Goal: Navigation & Orientation: Find specific page/section

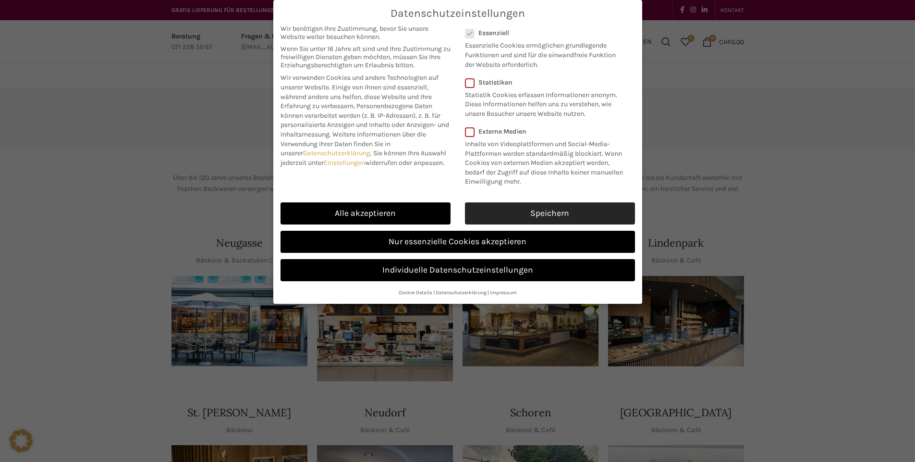
click at [540, 211] on link "Speichern" at bounding box center [550, 213] width 170 height 22
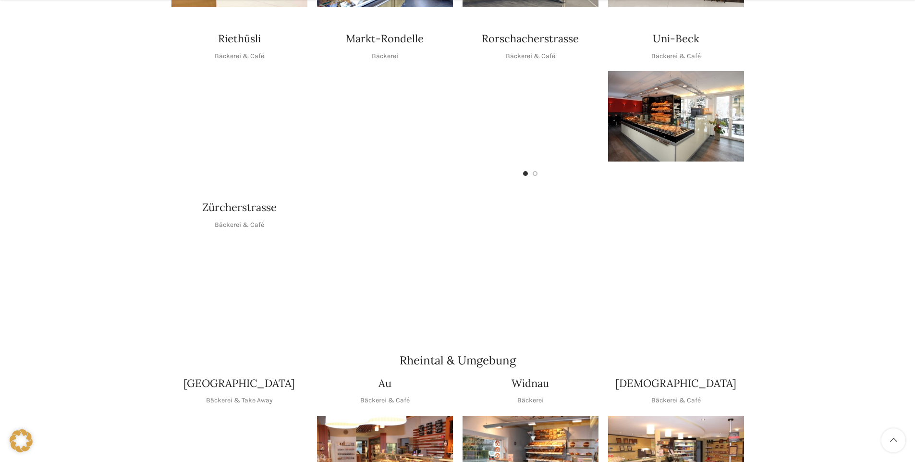
scroll to position [720, 0]
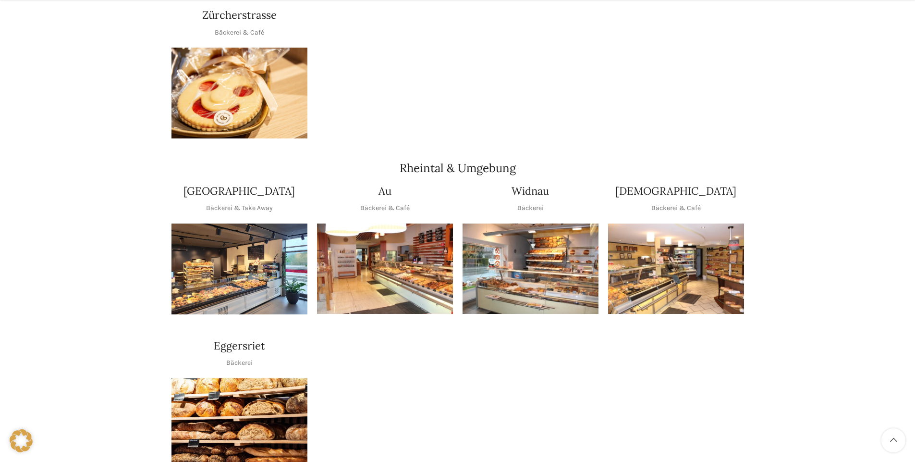
click at [194, 266] on img "1 / 1" at bounding box center [239, 268] width 136 height 91
click at [373, 223] on img "1 / 1" at bounding box center [385, 268] width 136 height 91
click at [532, 246] on img "1 / 1" at bounding box center [531, 268] width 136 height 91
click at [683, 249] on img "1 / 1" at bounding box center [676, 268] width 136 height 91
click at [236, 403] on img "1 / 1" at bounding box center [239, 423] width 136 height 91
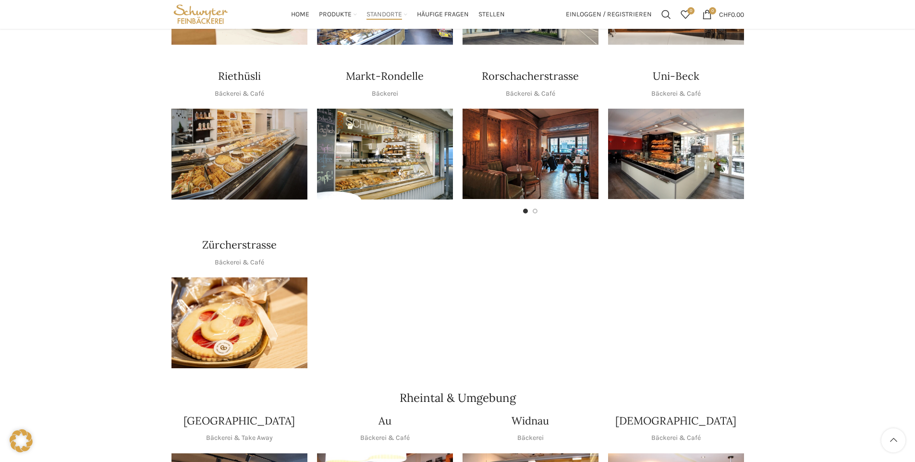
scroll to position [480, 0]
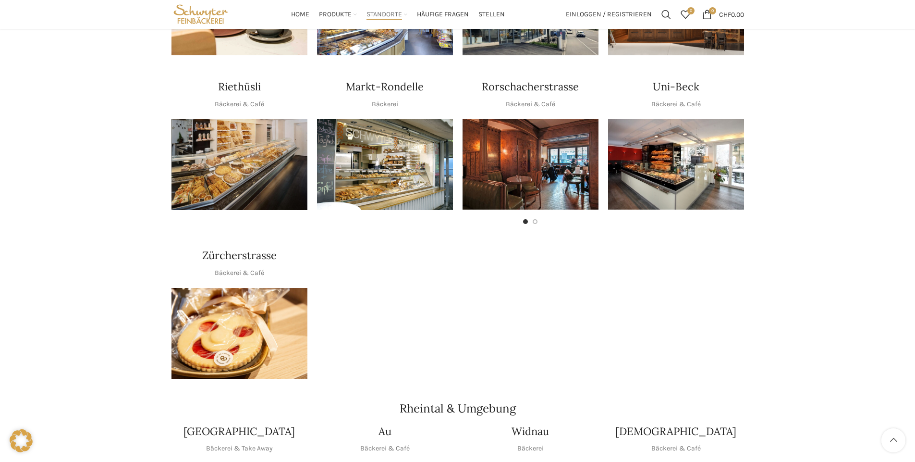
click at [244, 313] on img "1 / 1" at bounding box center [239, 333] width 136 height 91
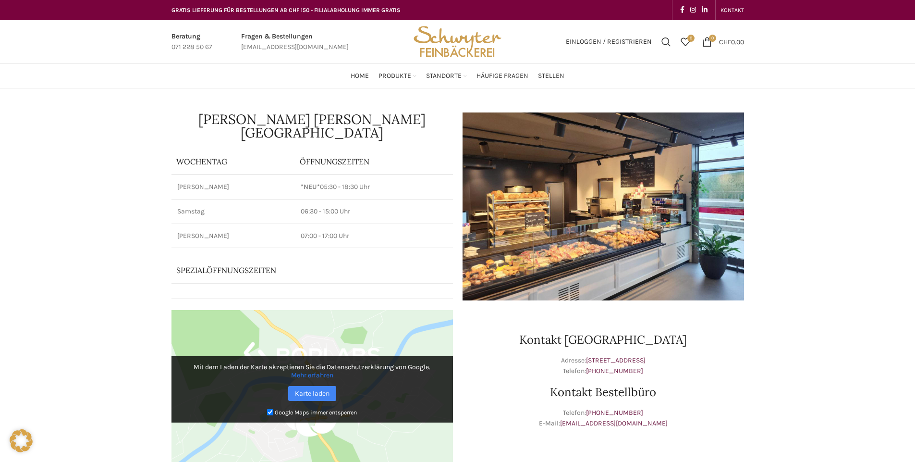
click at [571, 207] on img at bounding box center [603, 206] width 281 height 188
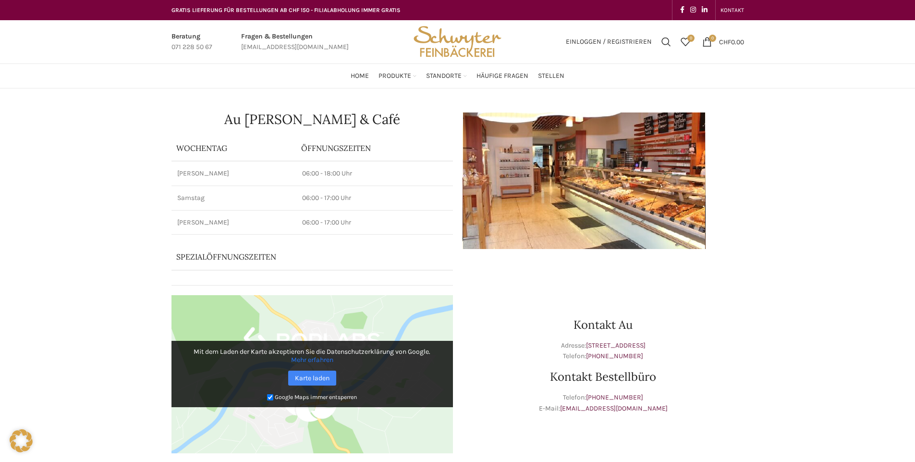
click at [596, 168] on img at bounding box center [584, 180] width 243 height 136
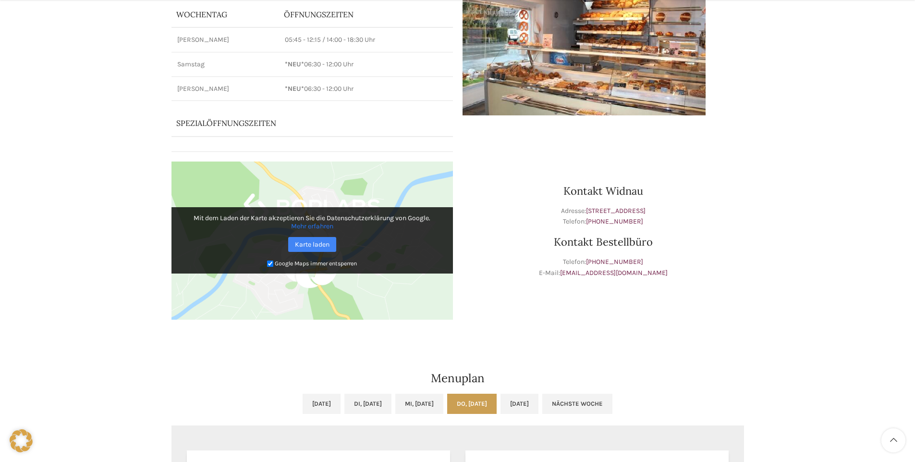
scroll to position [192, 0]
